Goal: Information Seeking & Learning: Learn about a topic

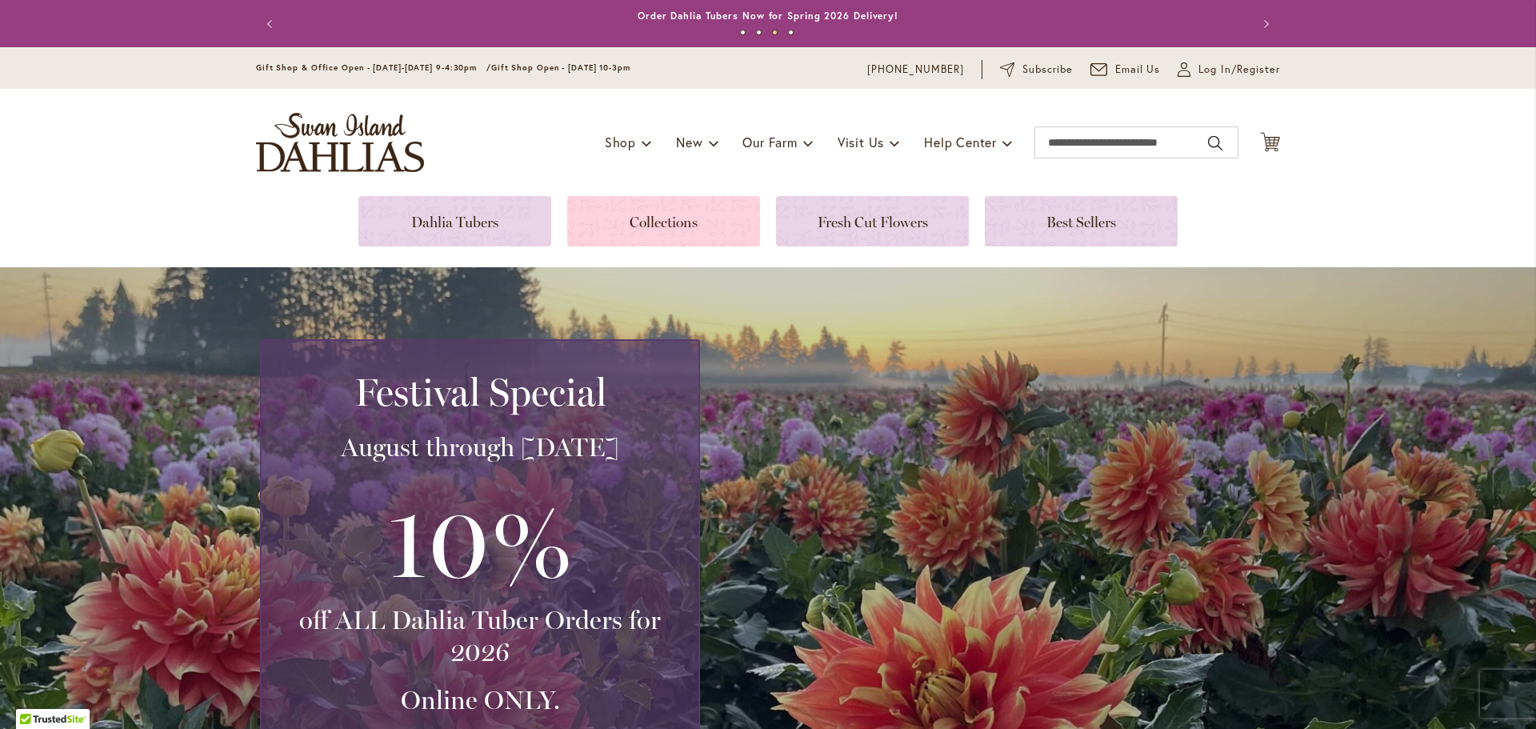
click at [646, 224] on link at bounding box center [663, 221] width 193 height 50
click at [657, 218] on link at bounding box center [663, 221] width 193 height 50
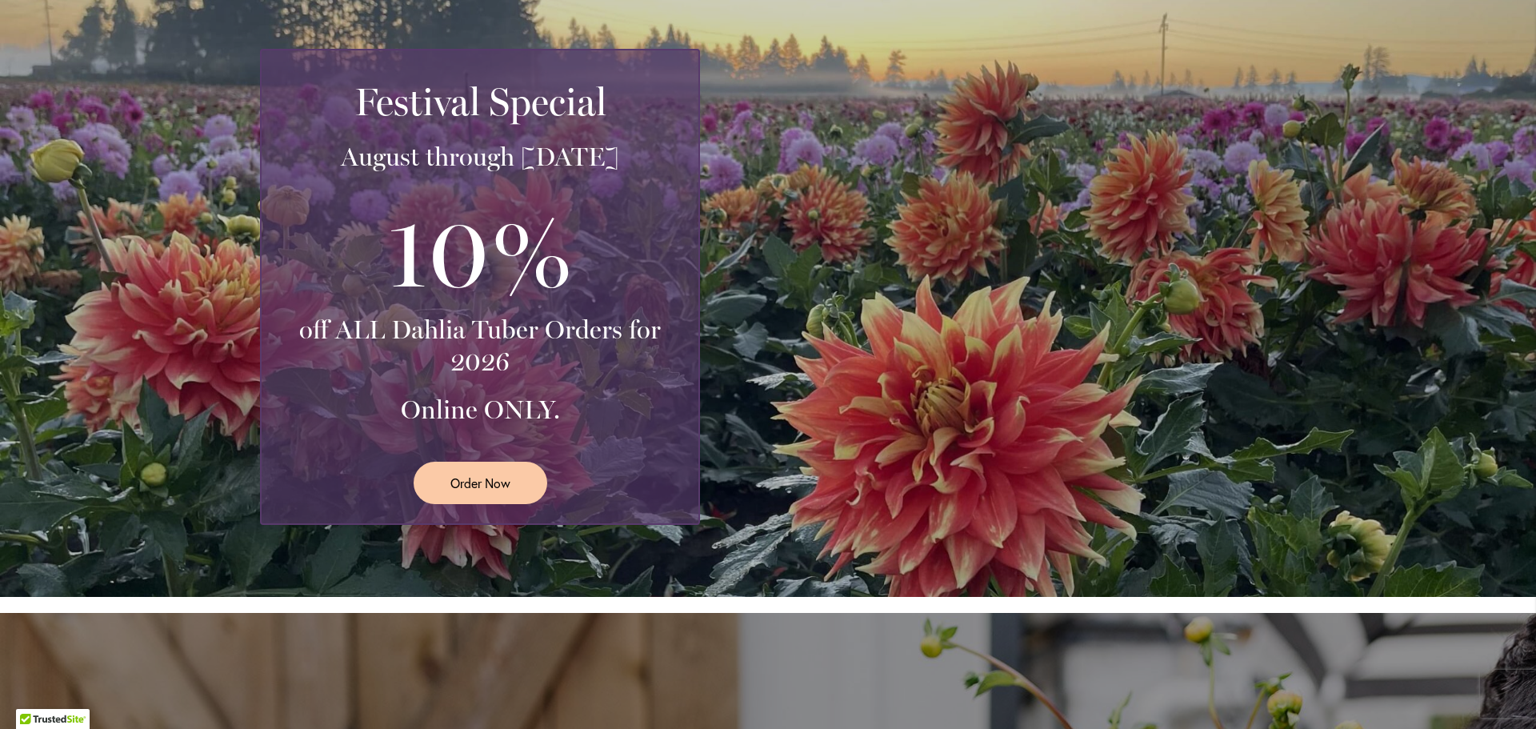
scroll to position [160, 0]
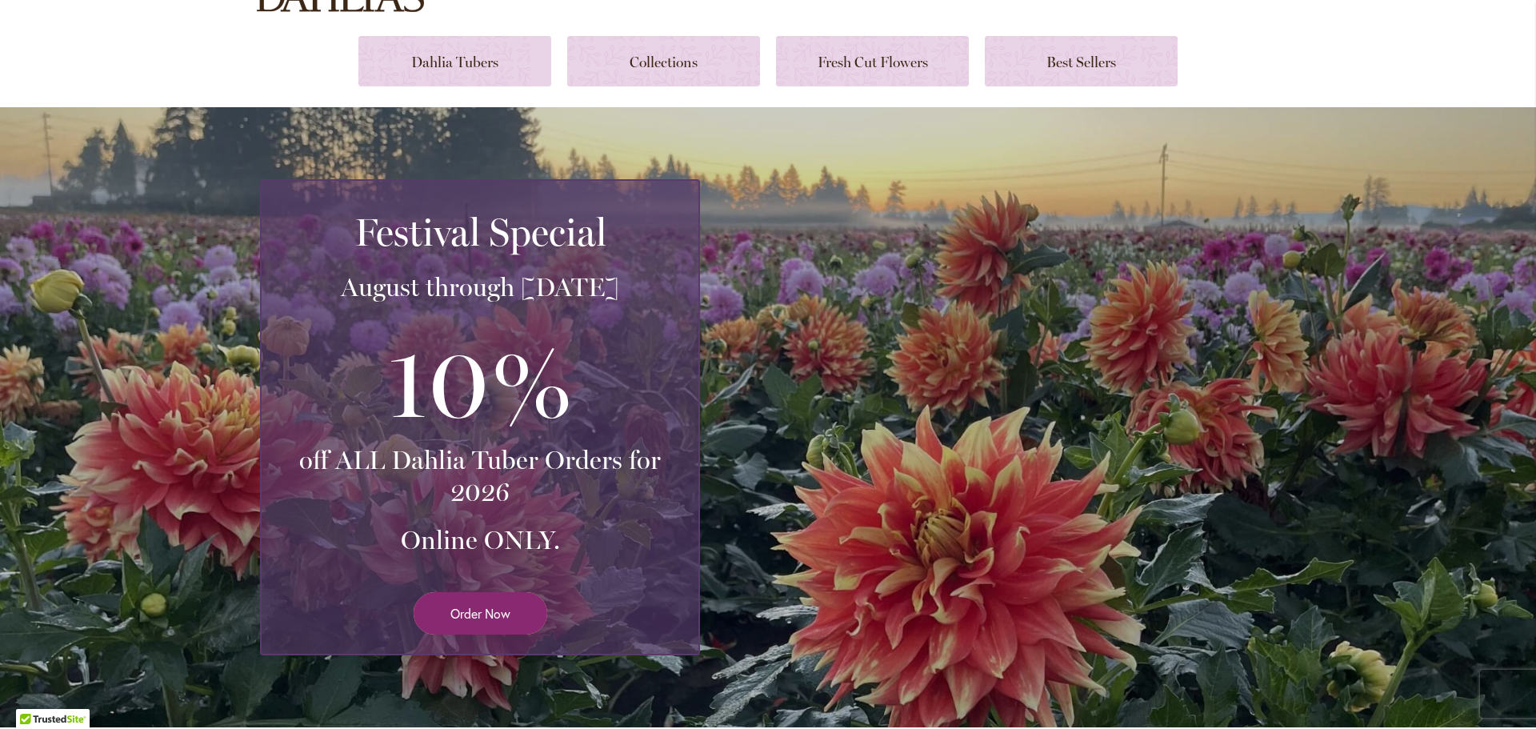
drag, startPoint x: 480, startPoint y: 617, endPoint x: 487, endPoint y: 608, distance: 12.0
click at [480, 617] on span "Order Now" at bounding box center [480, 613] width 60 height 18
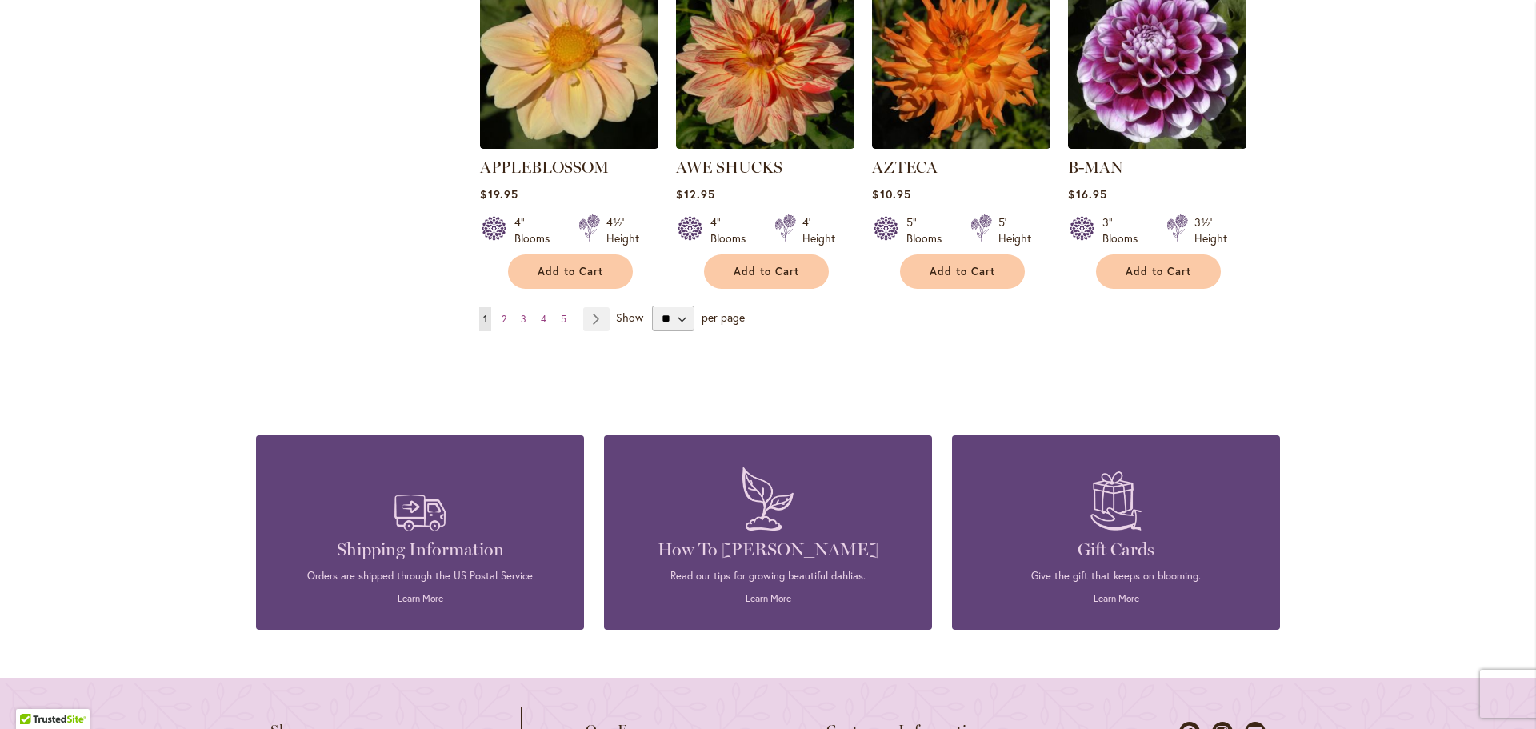
scroll to position [1520, 0]
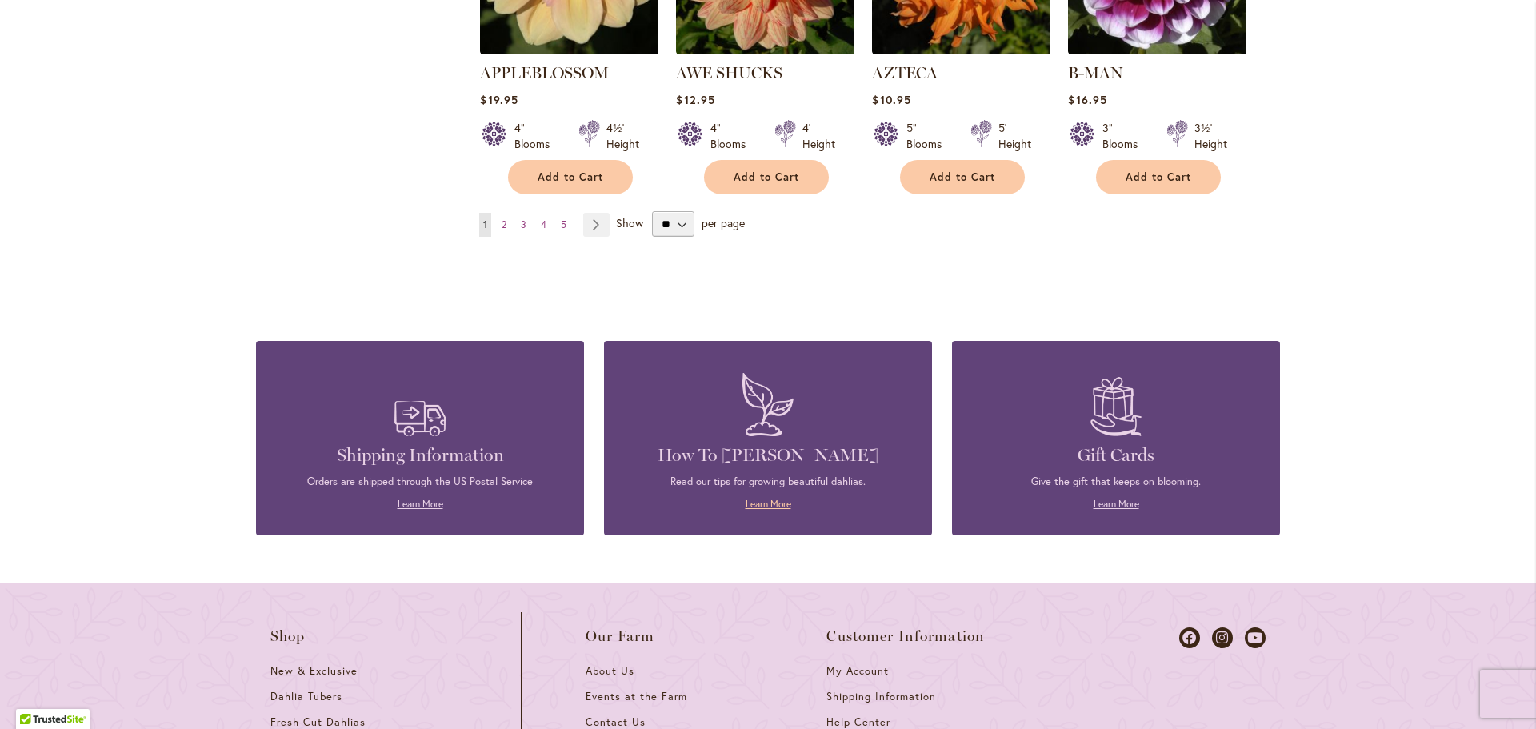
click at [768, 497] on link "Learn More" at bounding box center [768, 503] width 46 height 12
